Goal: Check status: Check status

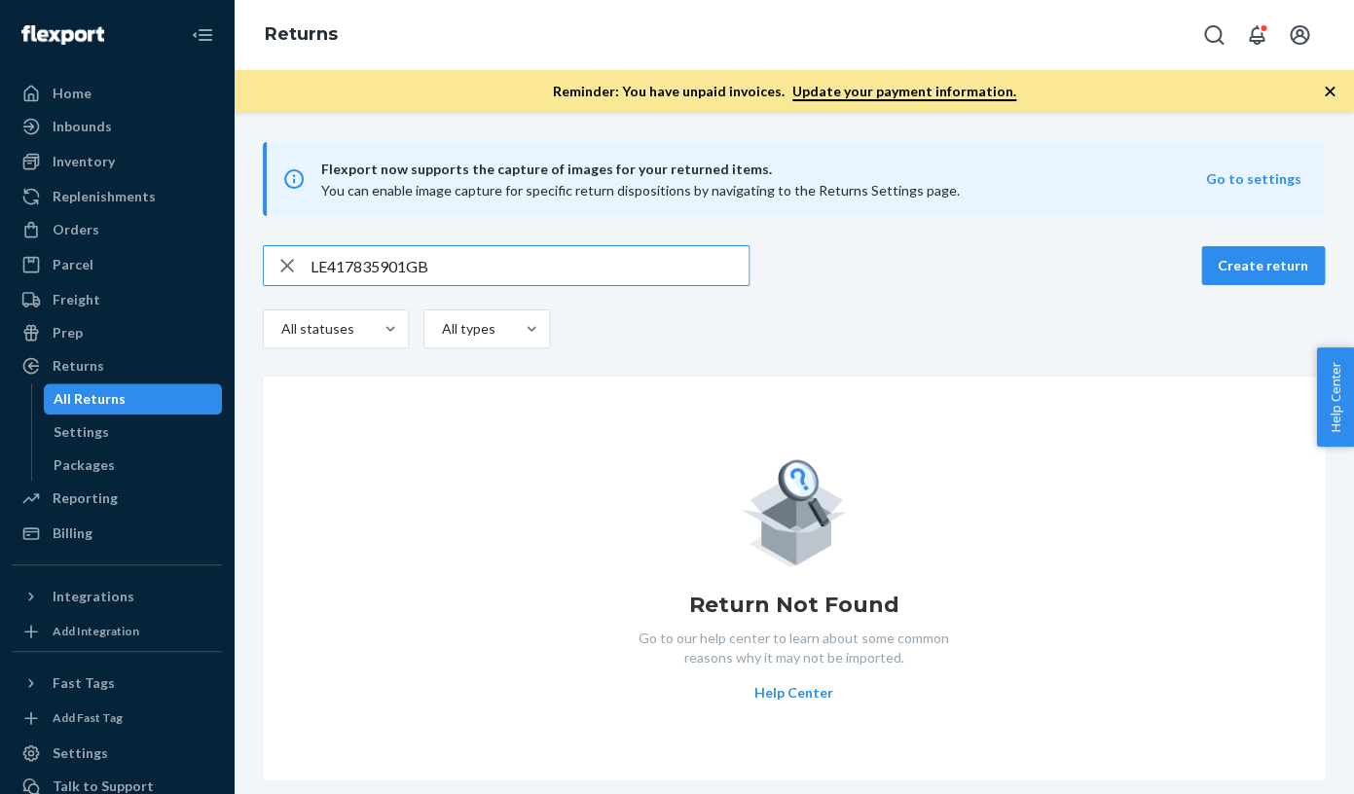
click at [310, 262] on input "LE417835901GB" at bounding box center [529, 265] width 438 height 39
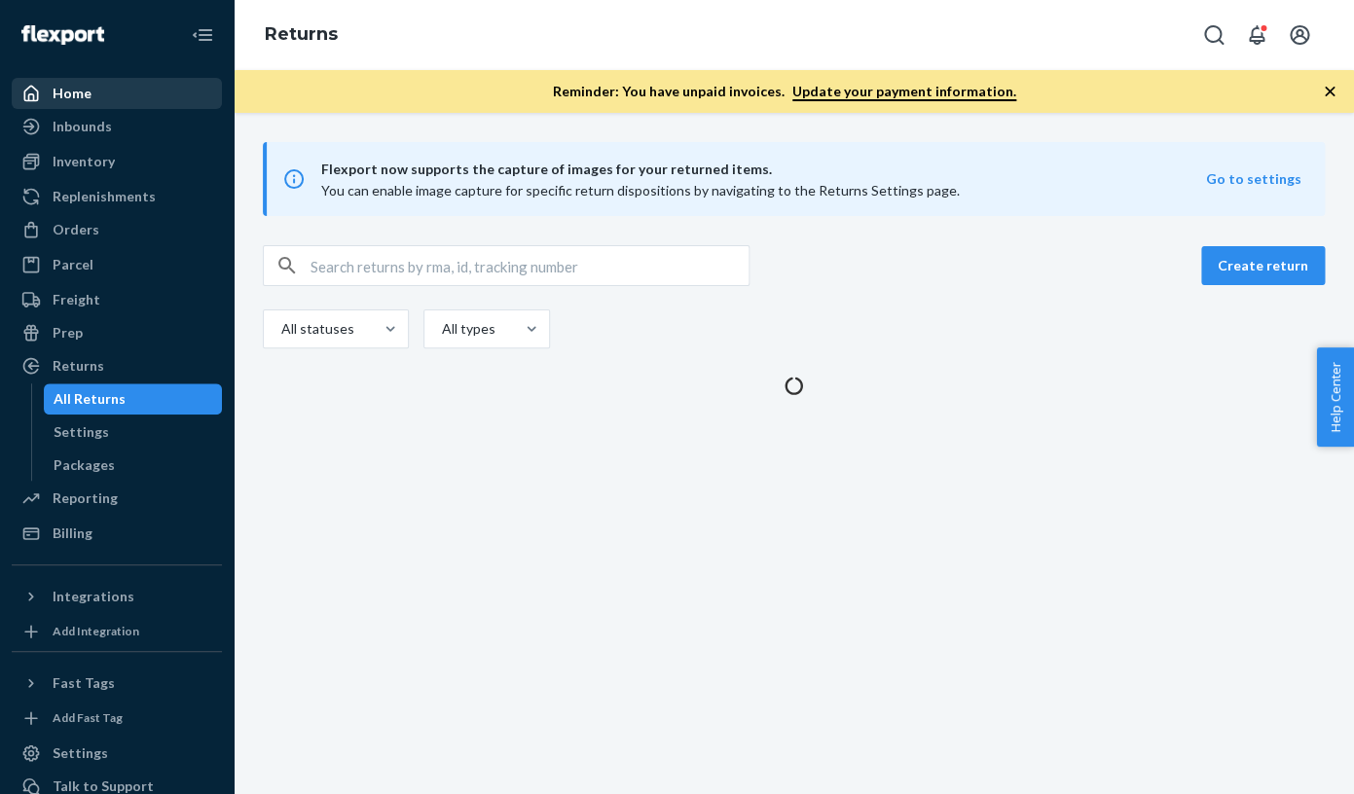
click at [82, 97] on div "Home" at bounding box center [72, 93] width 39 height 19
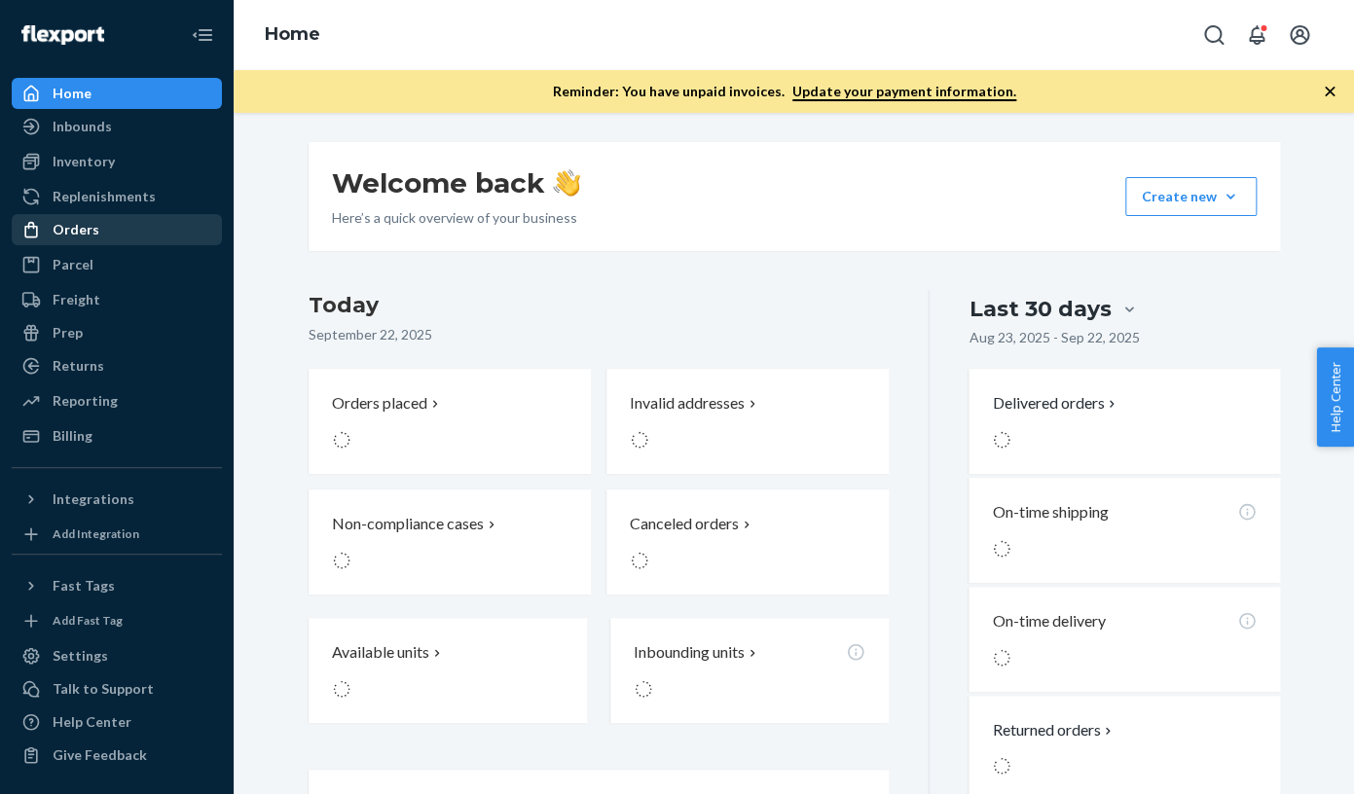
click at [76, 238] on div "Orders" at bounding box center [76, 229] width 47 height 19
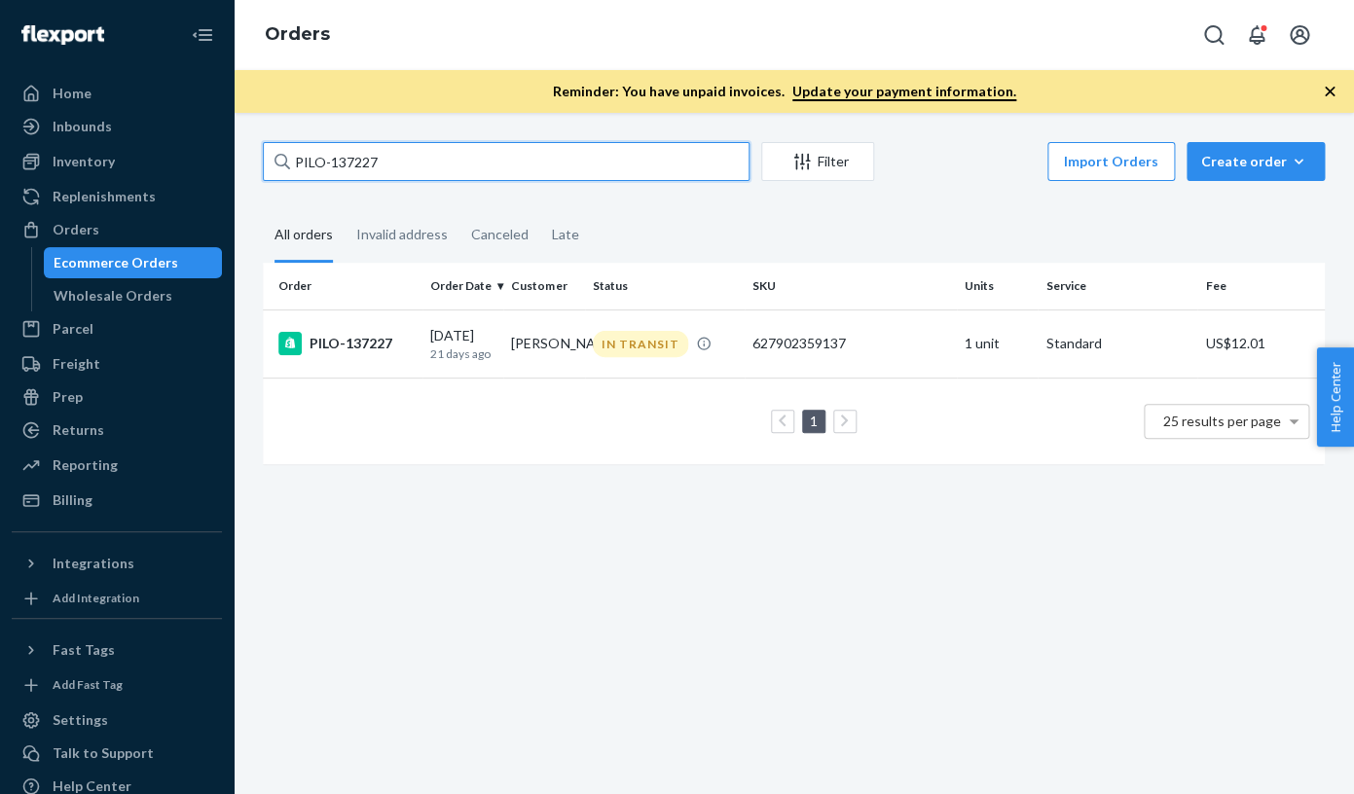
drag, startPoint x: 388, startPoint y: 164, endPoint x: 271, endPoint y: 158, distance: 118.0
click at [271, 158] on input "PILO-137227" at bounding box center [506, 161] width 487 height 39
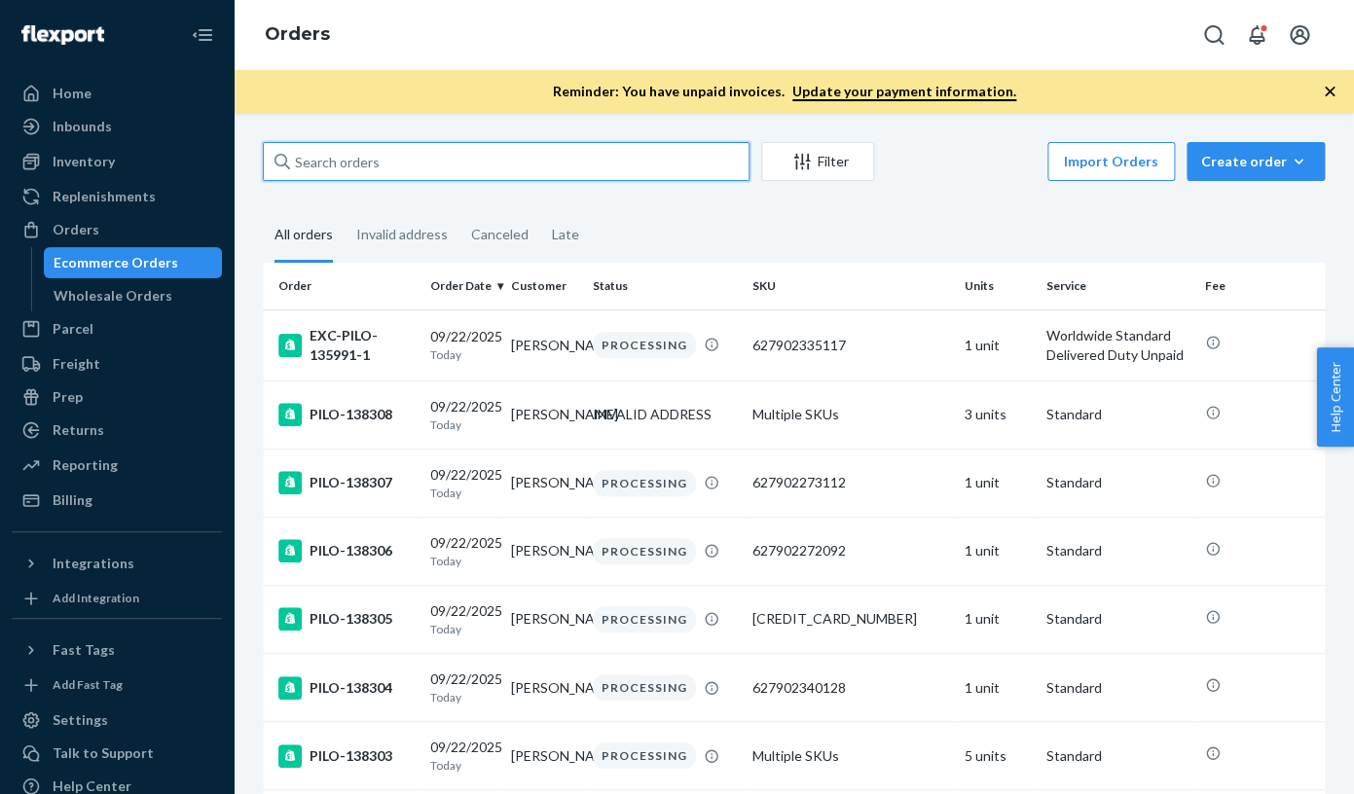
click at [307, 163] on input "text" at bounding box center [506, 161] width 487 height 39
paste input "PILO-137762"
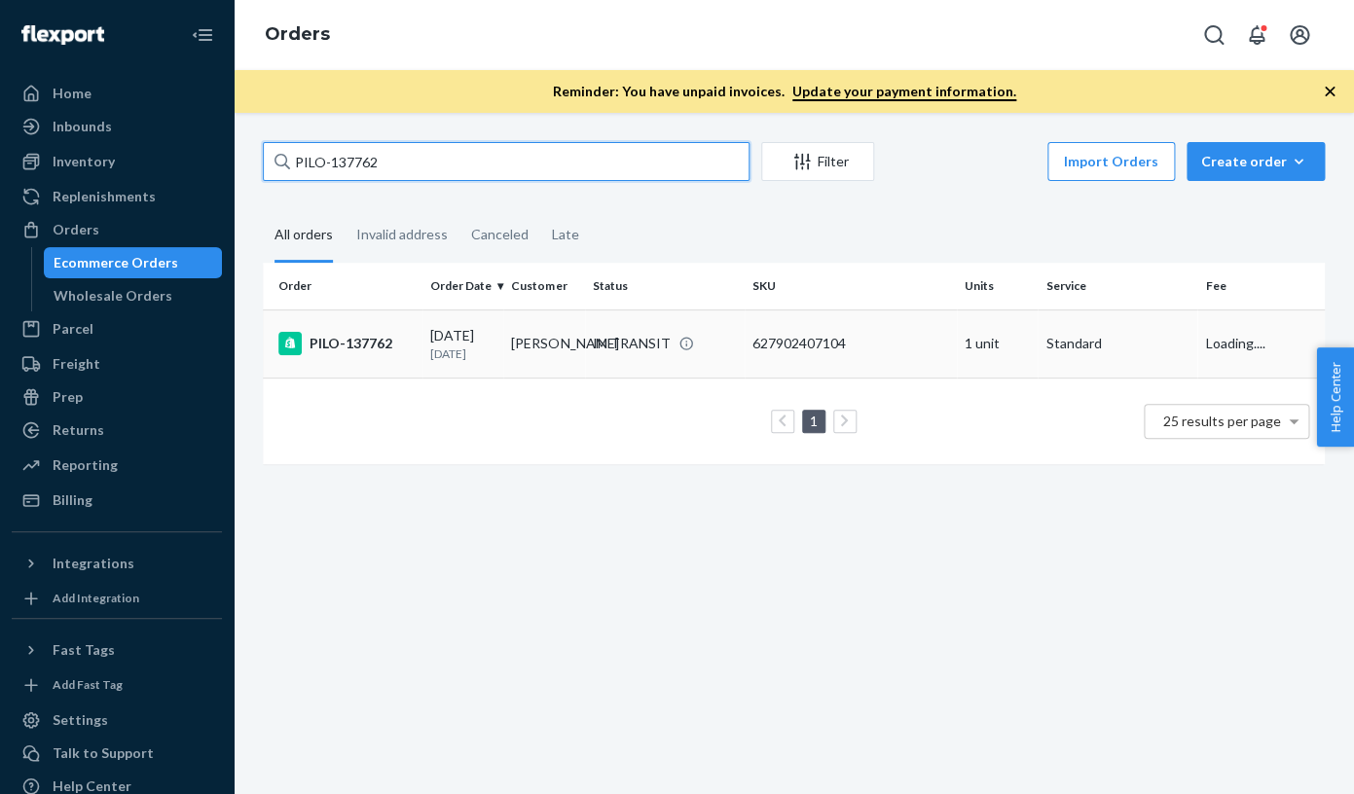
type input "PILO-137762"
click at [360, 337] on div "PILO-137762" at bounding box center [346, 343] width 136 height 23
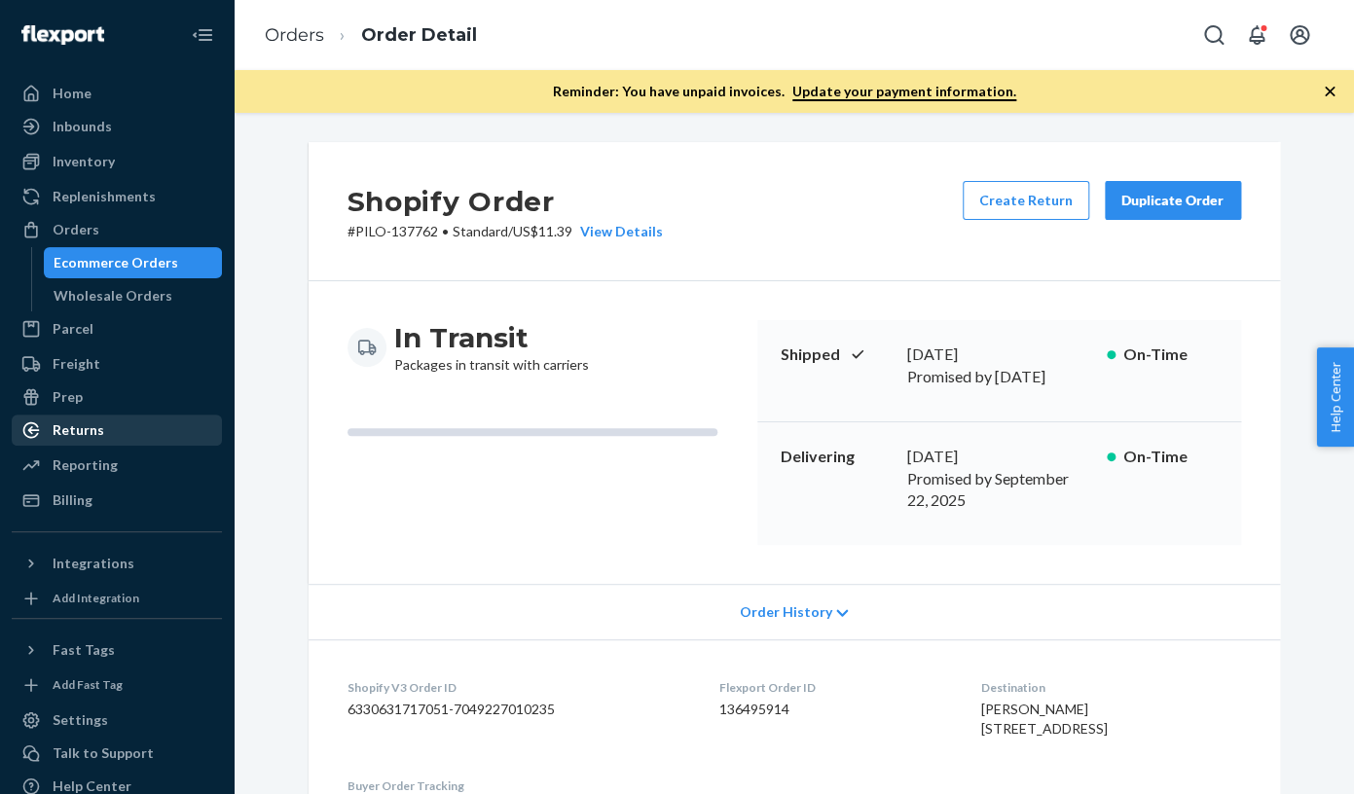
click at [87, 432] on div "Returns" at bounding box center [79, 429] width 52 height 19
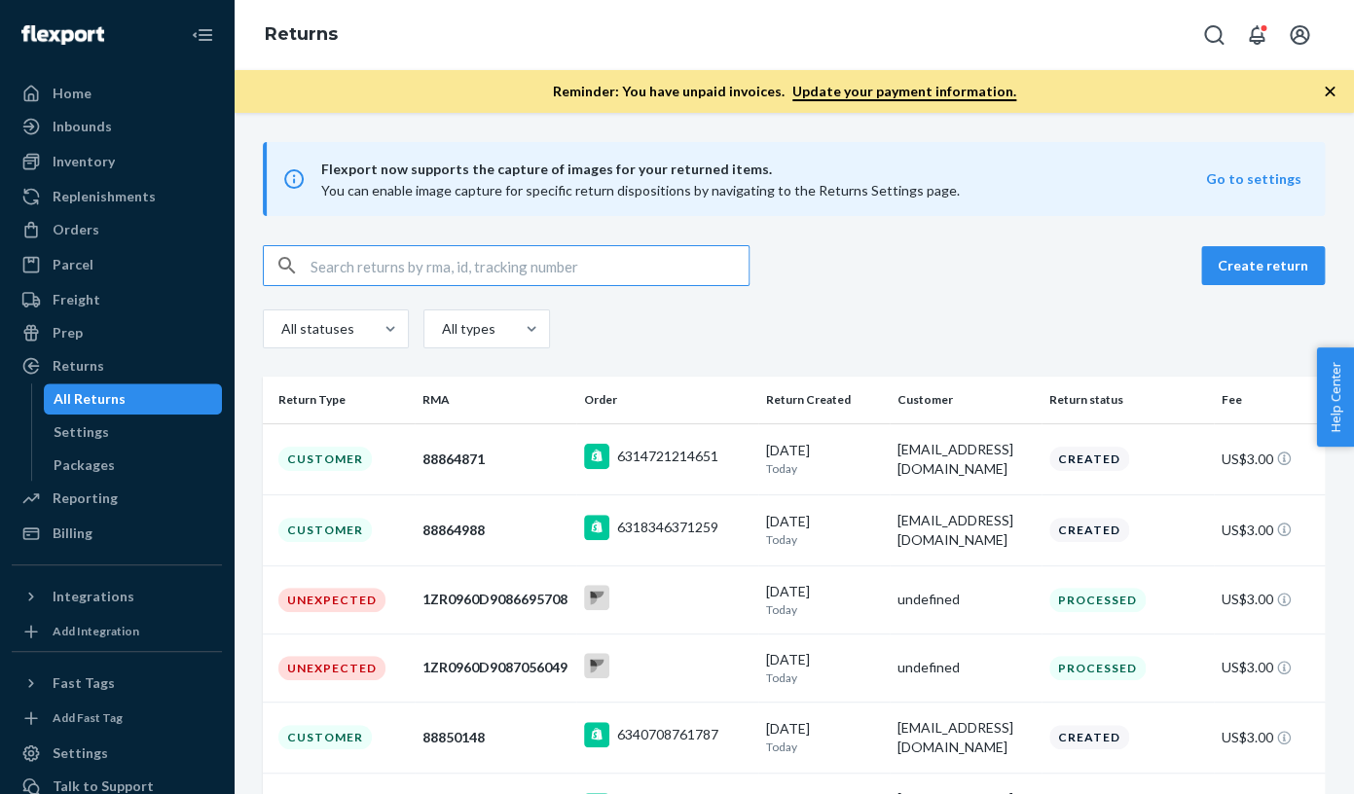
click at [331, 264] on input "text" at bounding box center [529, 265] width 438 height 39
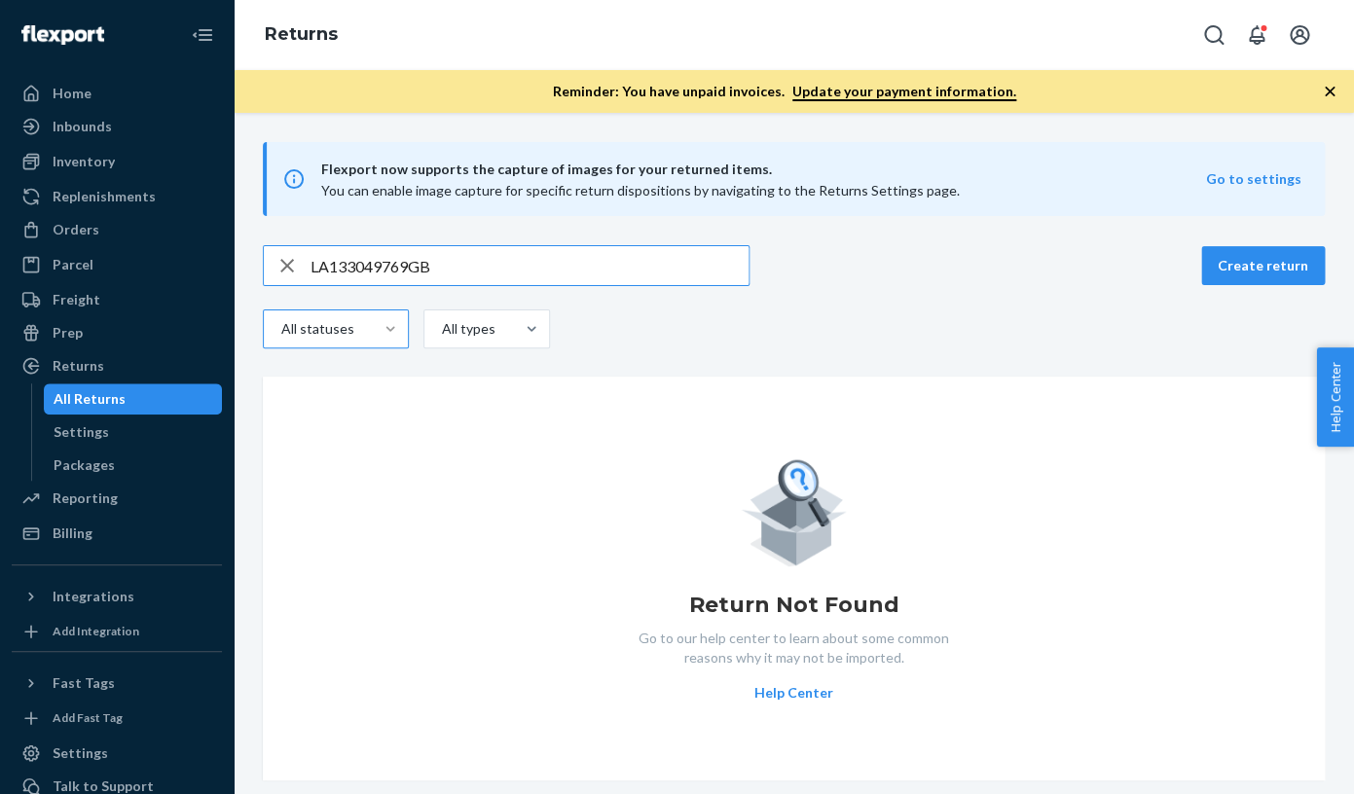
click at [398, 331] on div at bounding box center [390, 328] width 35 height 19
click at [257, 329] on input "All statuses" at bounding box center [257, 329] width 0 height 0
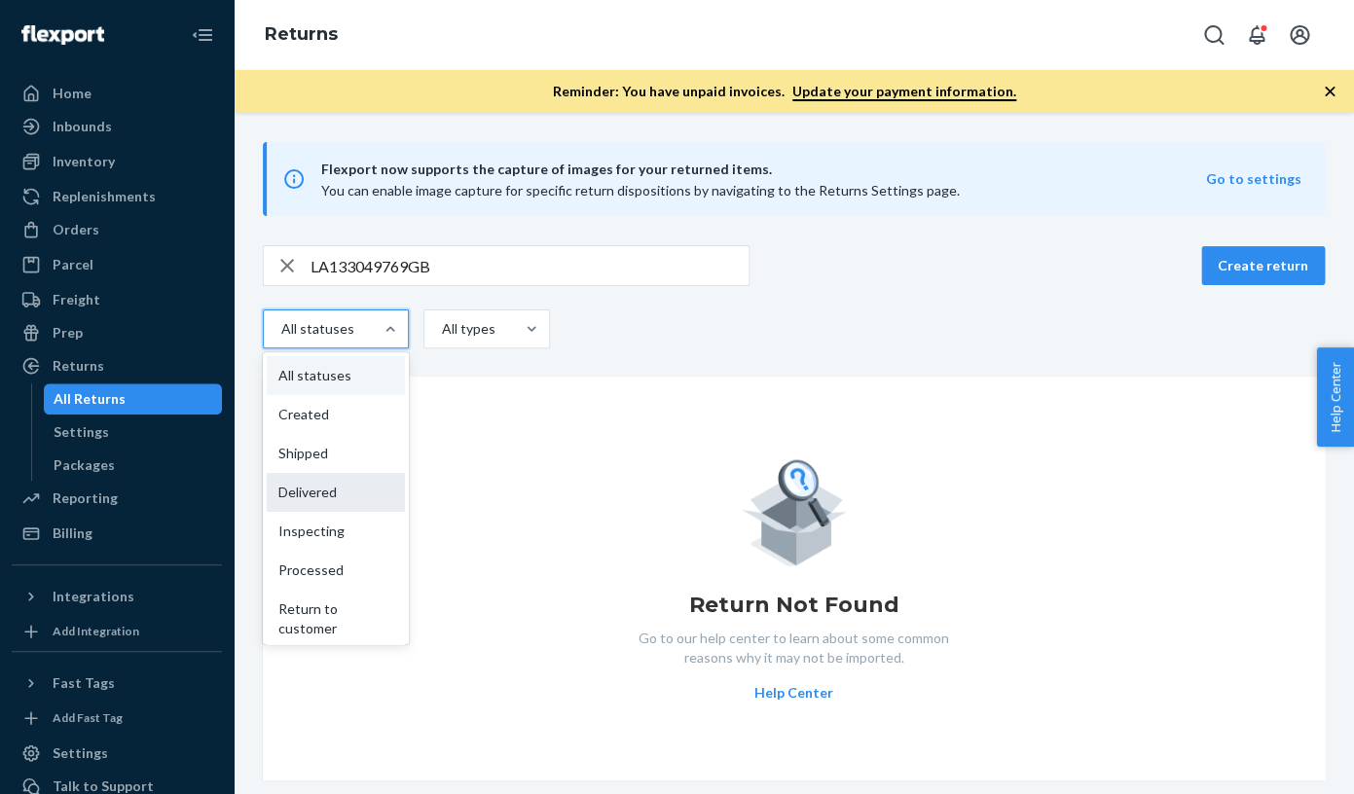
click at [307, 491] on div "Delivered" at bounding box center [336, 492] width 138 height 39
click at [257, 329] on input "option Delivered focused, 4 of 9. 9 results available. Use Up and Down to choos…" at bounding box center [257, 329] width 0 height 0
click at [293, 390] on div "All statuses" at bounding box center [329, 375] width 124 height 39
click at [242, 329] on input "option Delivered, selected. option All statuses focused, 1 of 9. 9 results avai…" at bounding box center [242, 329] width 0 height 0
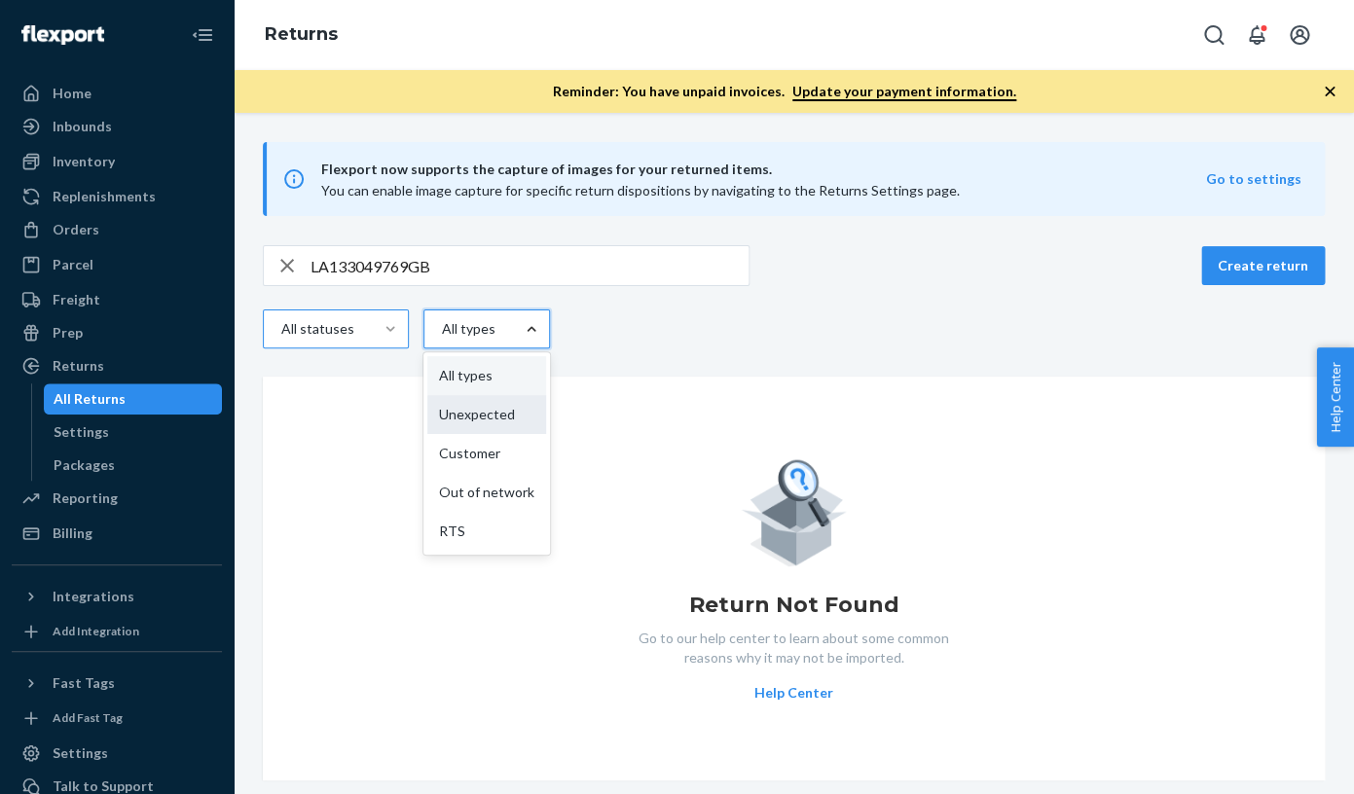
click at [459, 409] on div "Unexpected" at bounding box center [486, 414] width 119 height 39
click at [398, 329] on input "option Unexpected focused, 2 of 5. 5 results available. Use Up and Down to choo…" at bounding box center [398, 329] width 0 height 0
click at [461, 369] on div "All types" at bounding box center [497, 375] width 141 height 39
click at [420, 329] on input "option Unexpected, selected. option All types focused, 1 of 5. 5 results availa…" at bounding box center [420, 329] width 0 height 0
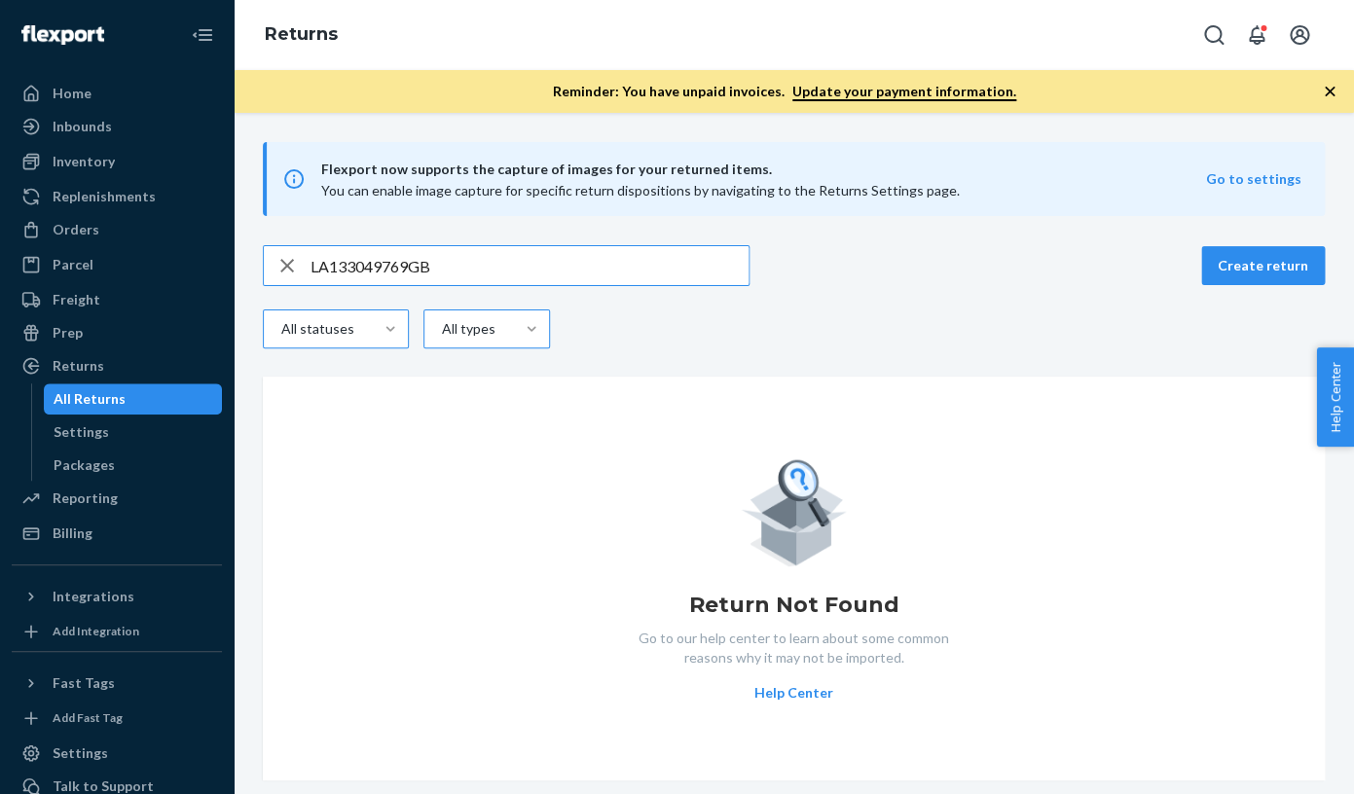
drag, startPoint x: 450, startPoint y: 272, endPoint x: 287, endPoint y: 265, distance: 162.7
click at [310, 265] on input "LA133049769GB" at bounding box center [529, 265] width 438 height 39
paste input "PILO-135836"
drag, startPoint x: 426, startPoint y: 262, endPoint x: 404, endPoint y: 260, distance: 22.5
click at [404, 261] on input "PILO-135836" at bounding box center [529, 265] width 438 height 39
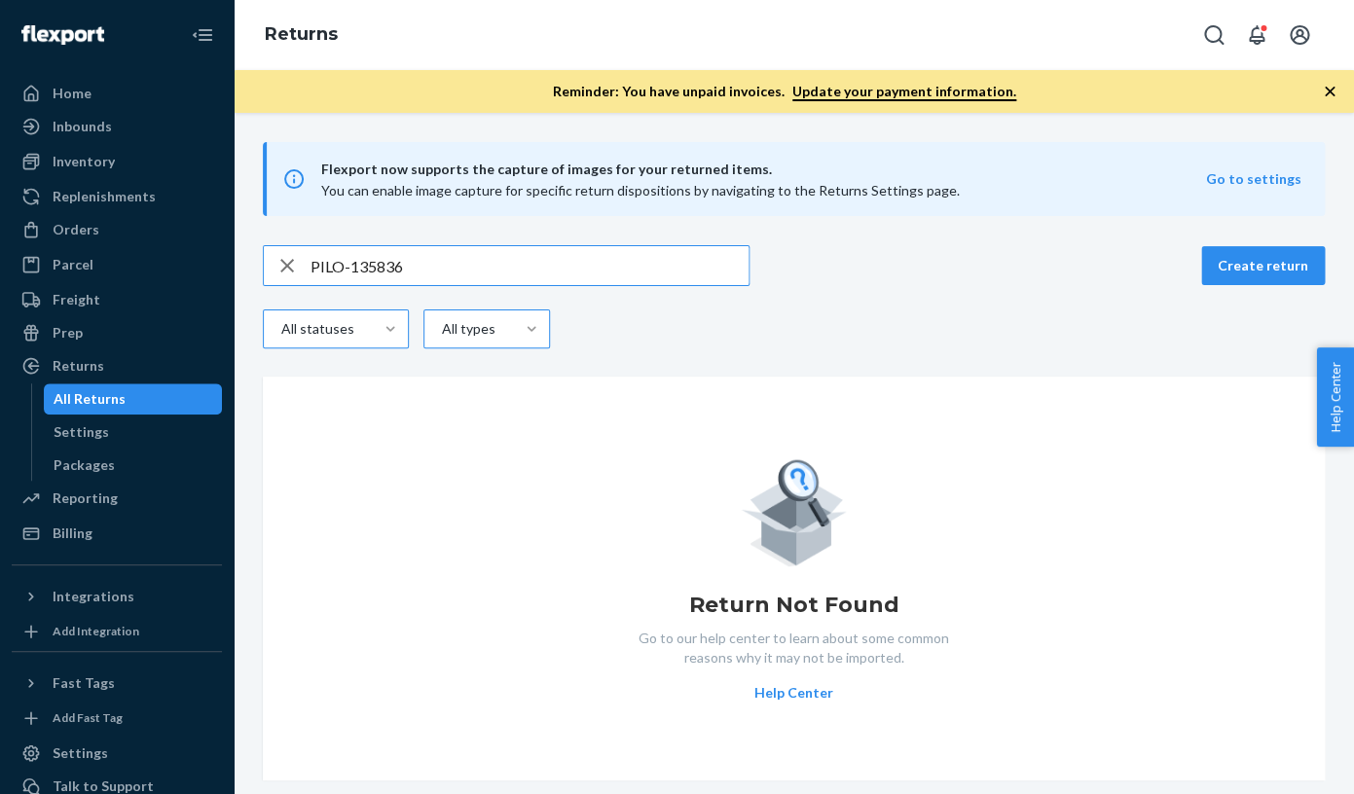
type input "PILO-135836"
click at [292, 268] on icon "button" at bounding box center [286, 265] width 23 height 39
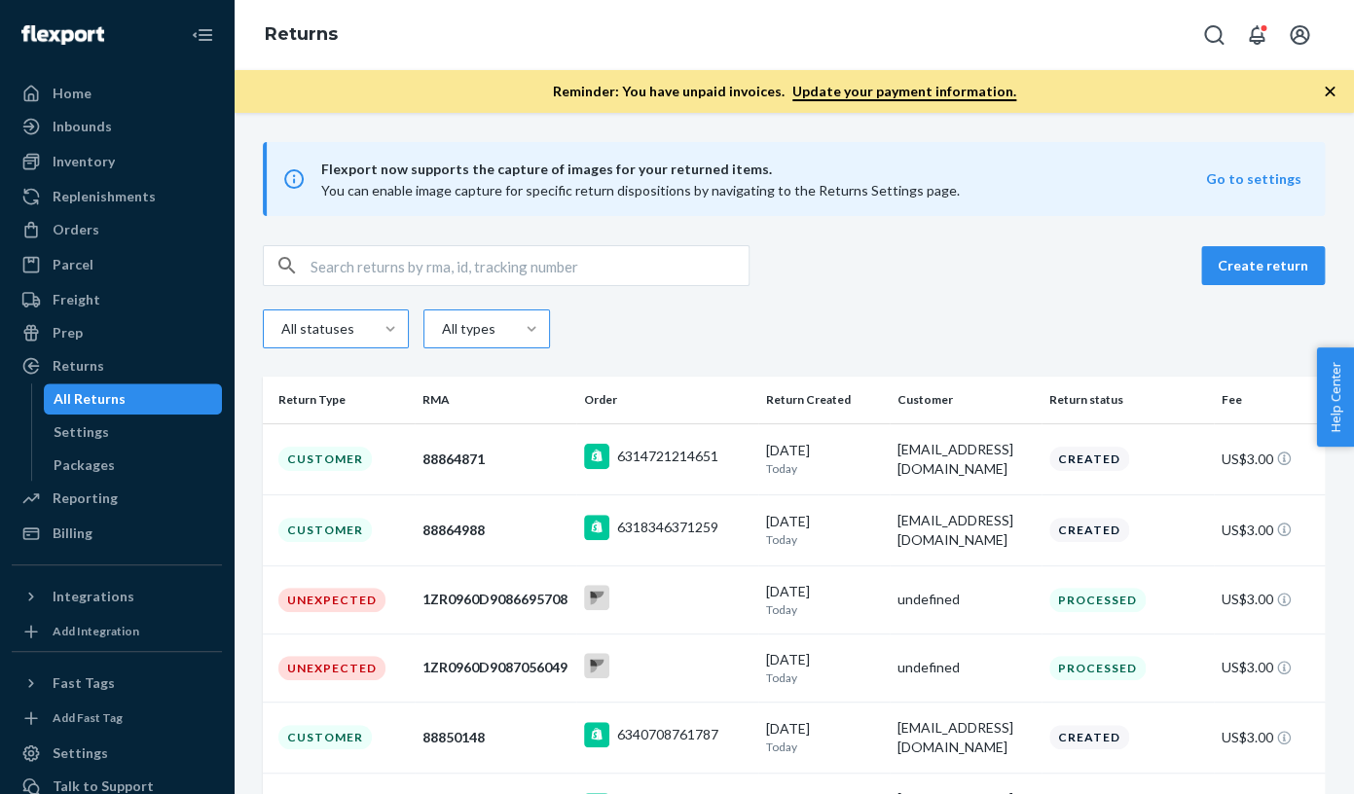
click at [330, 276] on input "text" at bounding box center [529, 265] width 438 height 39
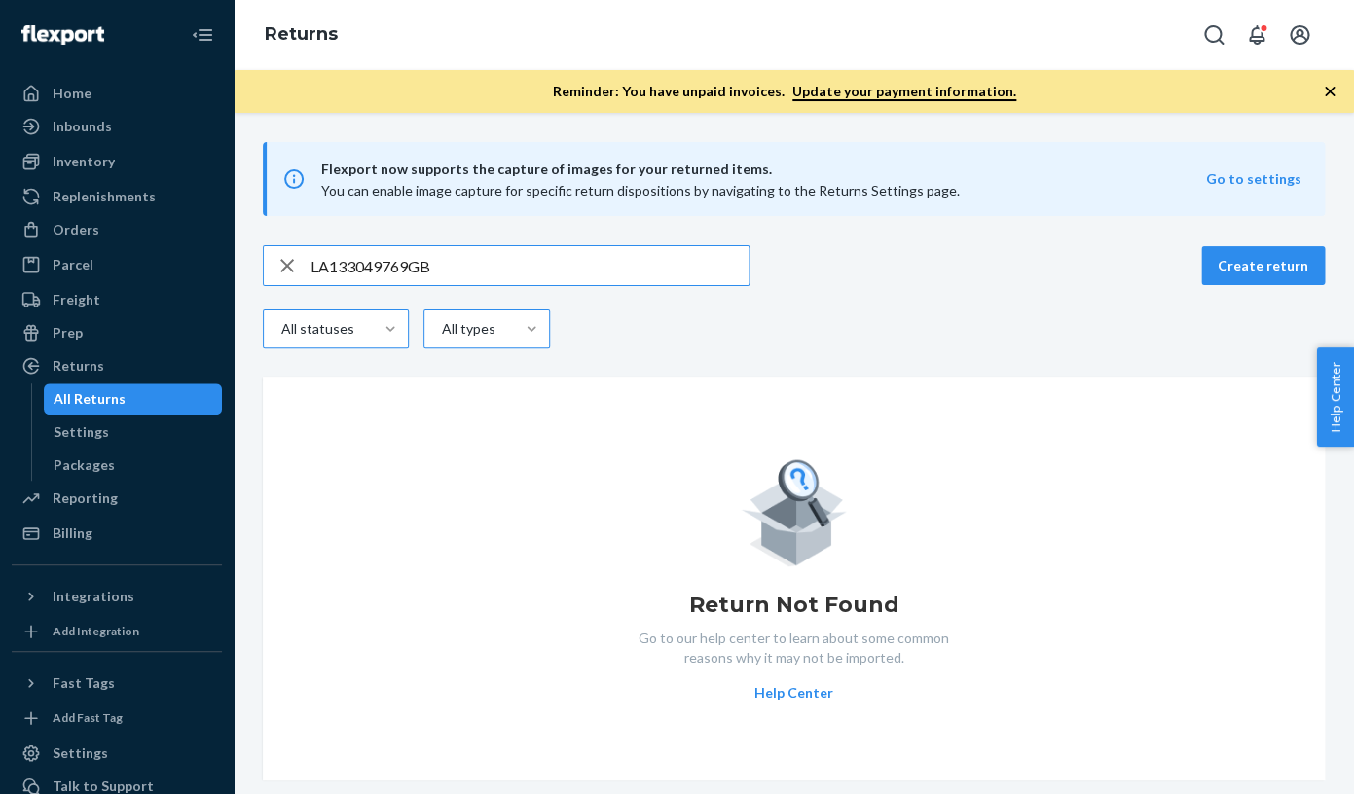
type input "LA133049769GB"
